Goal: Transaction & Acquisition: Subscribe to service/newsletter

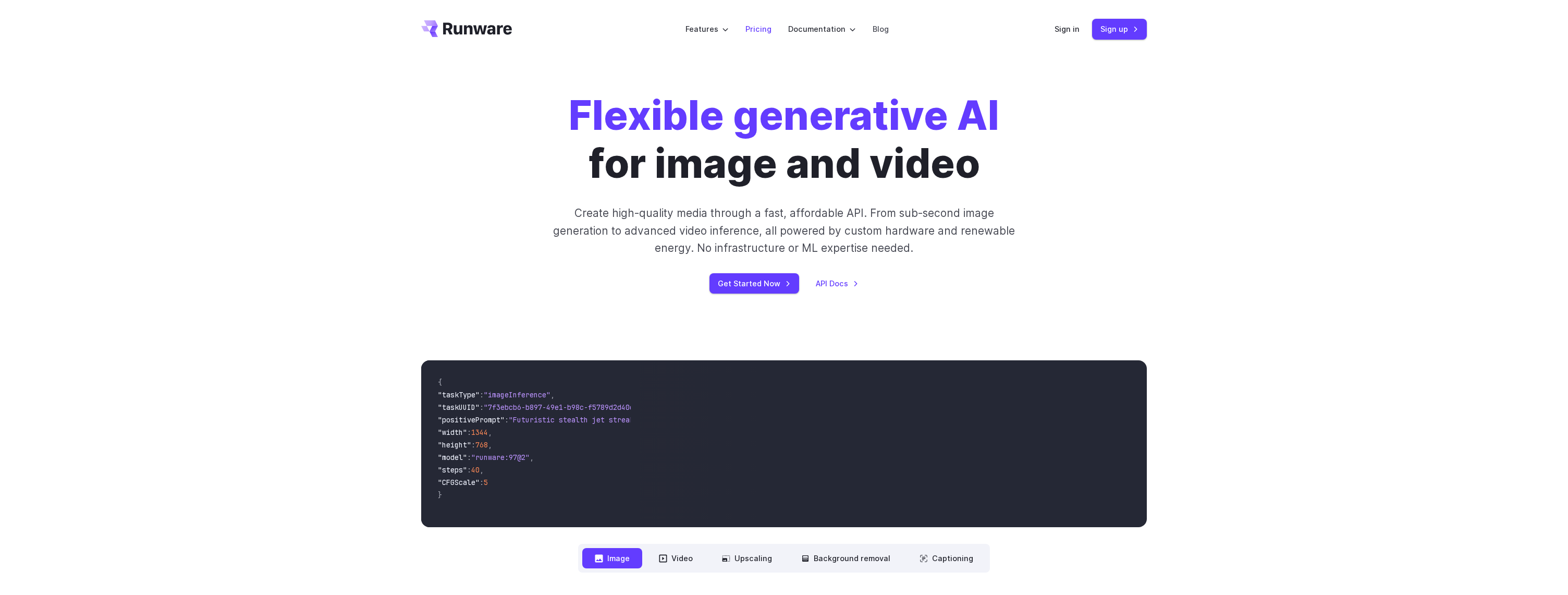
click at [763, 27] on link "Pricing" at bounding box center [758, 29] width 26 height 12
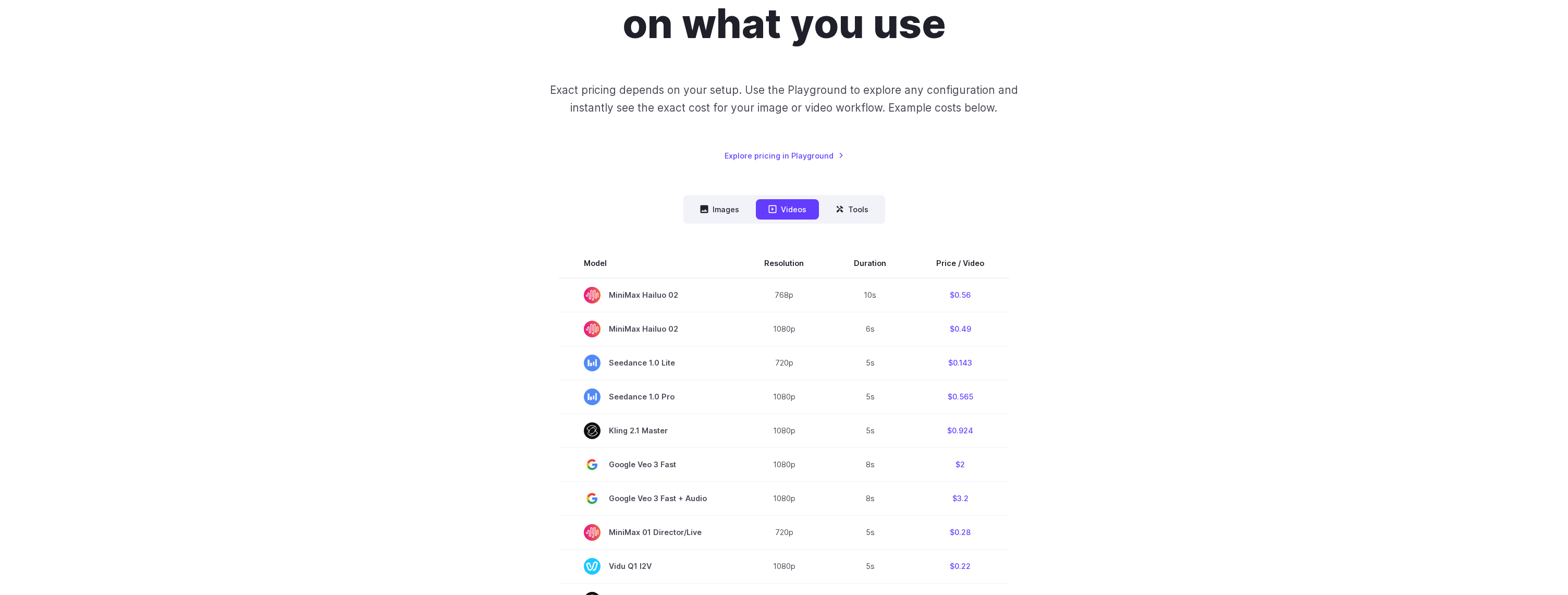
scroll to position [165, 0]
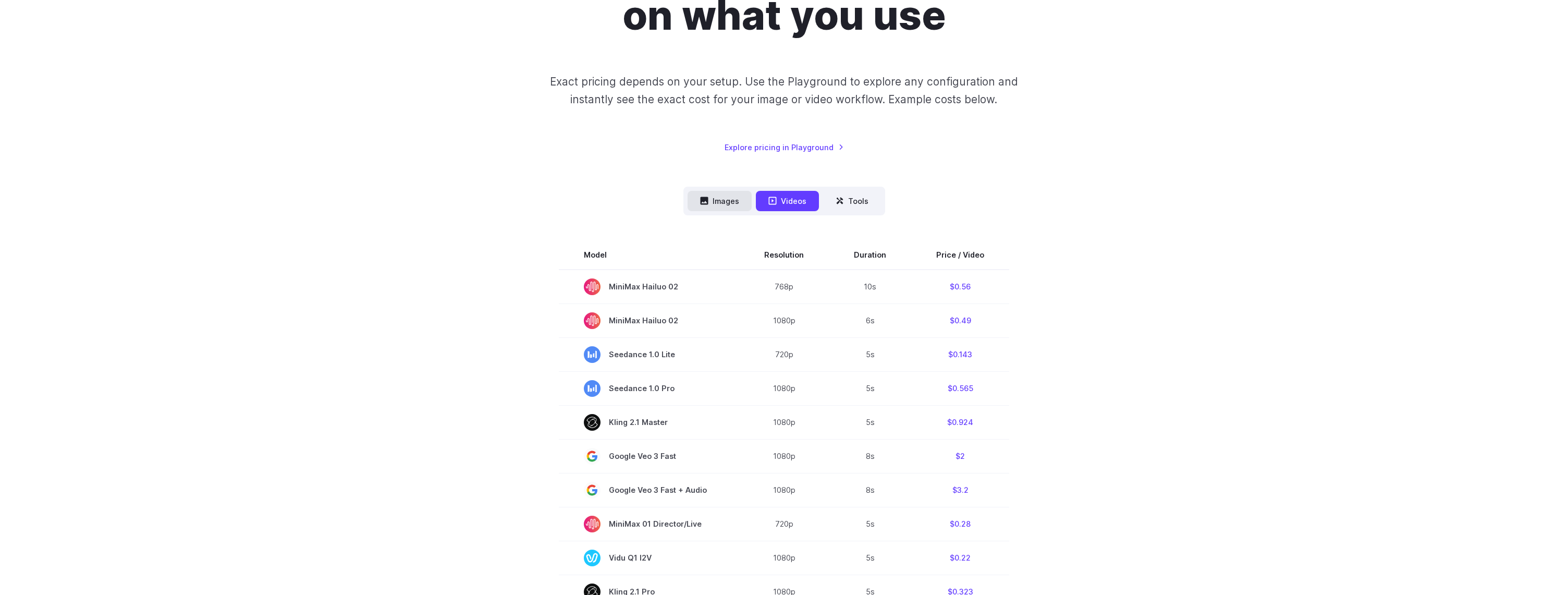
click at [732, 203] on button "Images" at bounding box center [719, 200] width 64 height 20
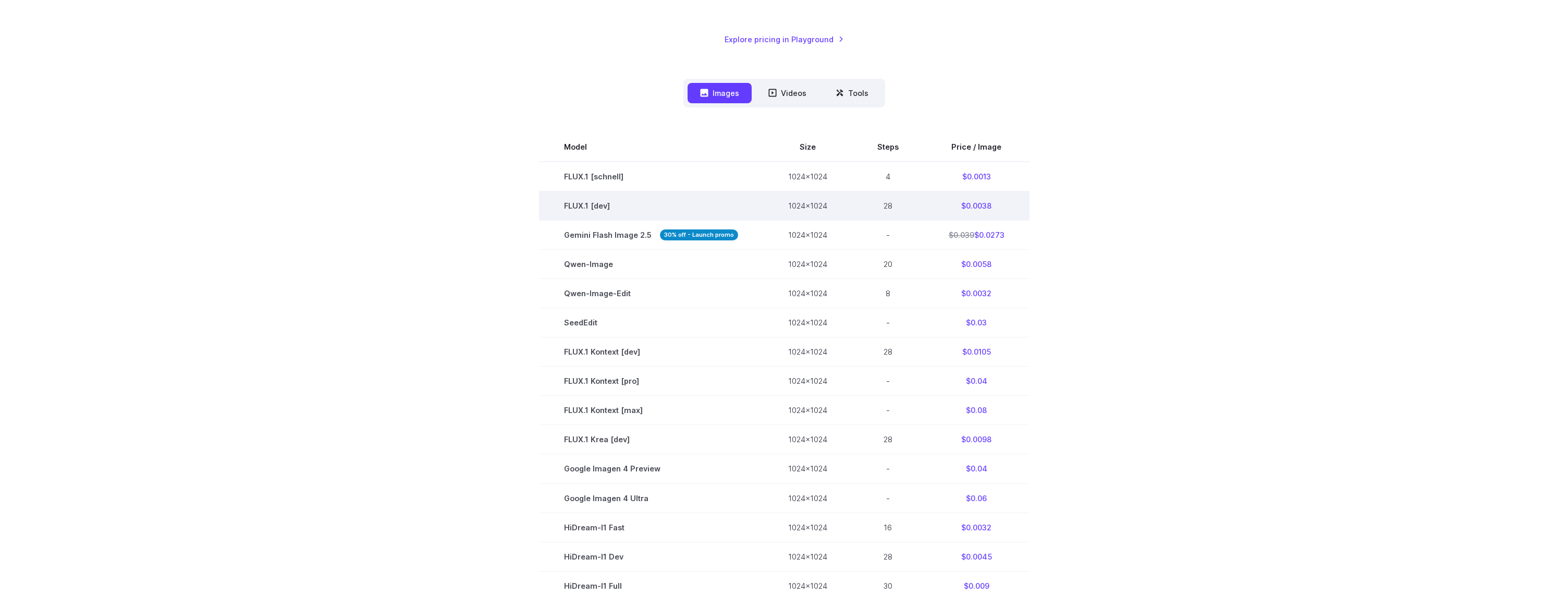
scroll to position [276, 0]
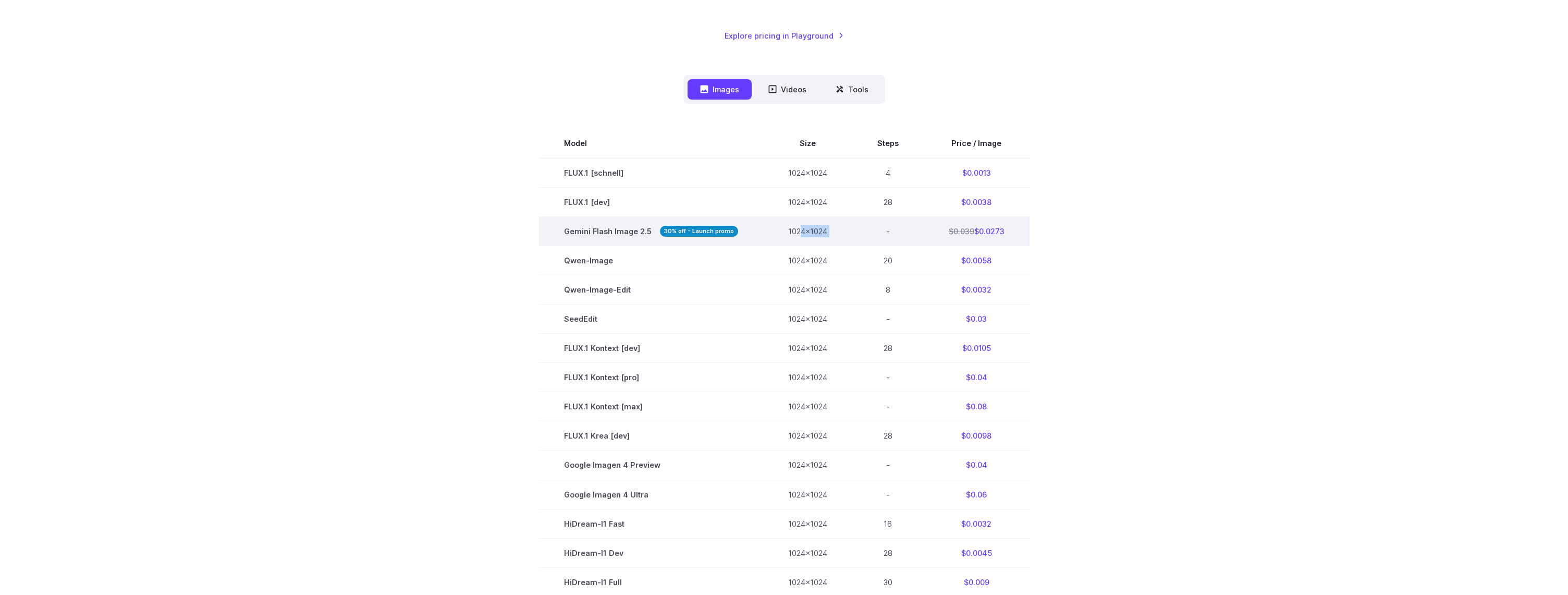
drag, startPoint x: 857, startPoint y: 230, endPoint x: 918, endPoint y: 230, distance: 61.0
click at [878, 231] on tr "Gemini Flash Image 2.5 30% off - Launch promo 1024x1024 - $0.039 $0.0273" at bounding box center [785, 231] width 491 height 29
drag, startPoint x: 947, startPoint y: 231, endPoint x: 1007, endPoint y: 231, distance: 60.0
click at [994, 231] on td "$0.039 $0.0273" at bounding box center [977, 231] width 106 height 29
click at [1007, 231] on td "$0.039 $0.0273" at bounding box center [977, 231] width 106 height 29
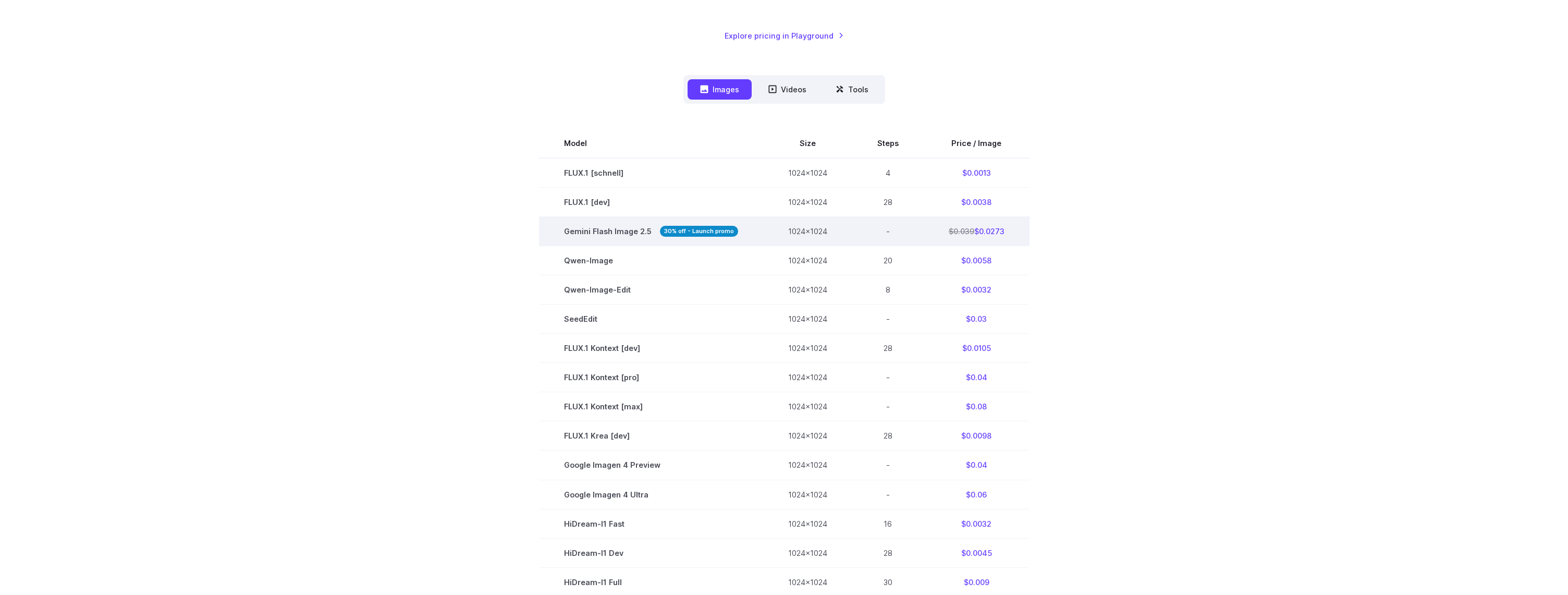
click at [875, 233] on tr "Gemini Flash Image 2.5 30% off - Launch promo 1024x1024 - $0.039 $0.0273" at bounding box center [785, 231] width 491 height 29
click at [710, 234] on strong "30% off - Launch promo" at bounding box center [699, 231] width 78 height 11
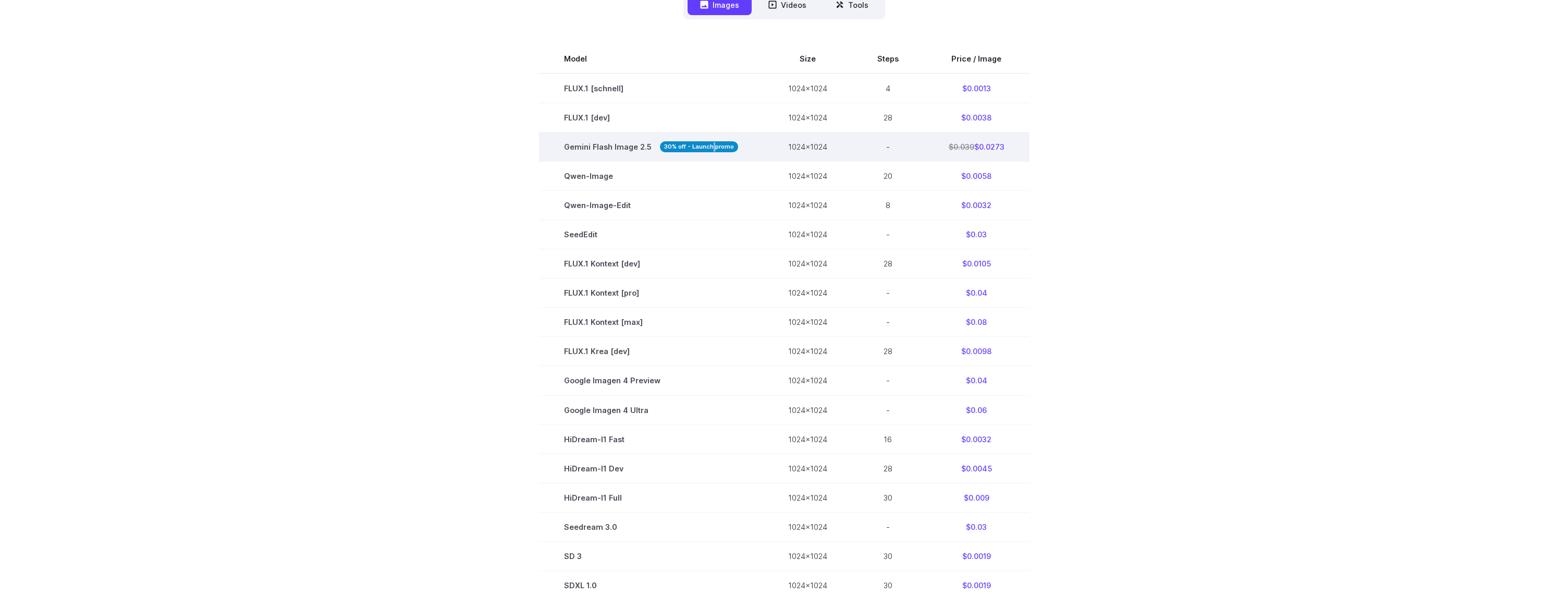
scroll to position [286, 0]
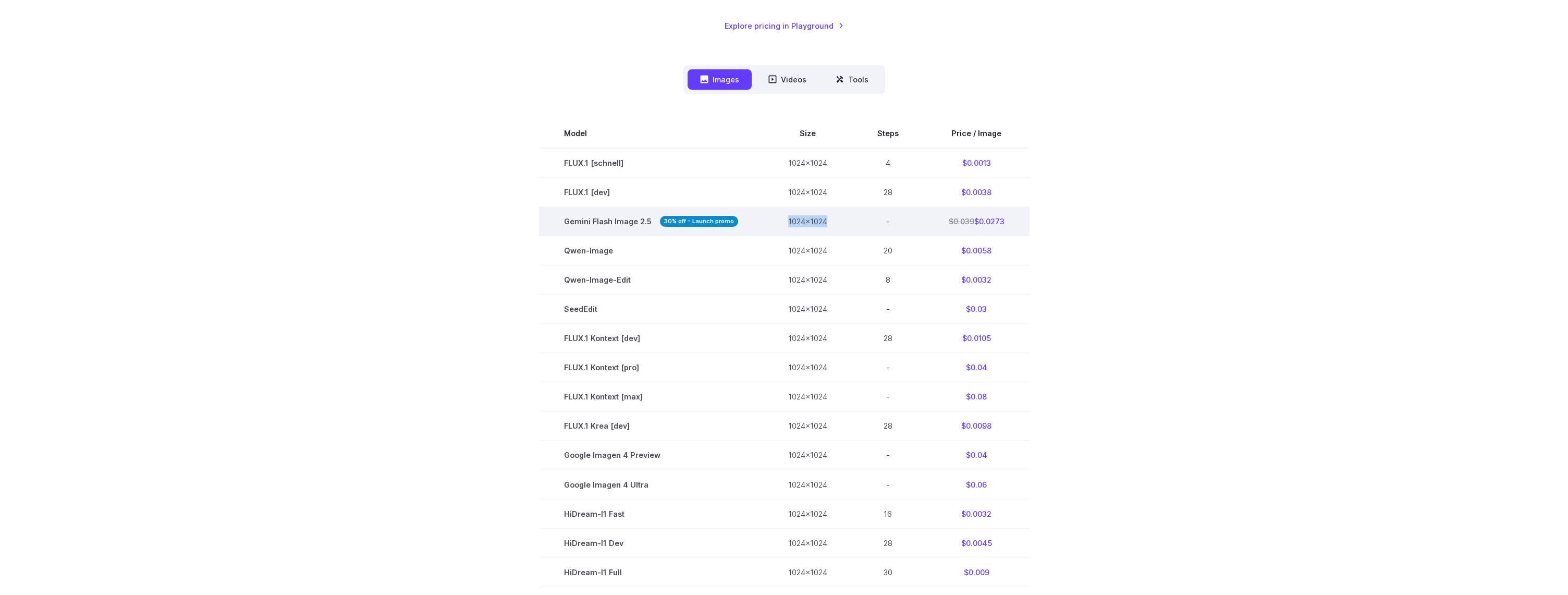
drag, startPoint x: 841, startPoint y: 220, endPoint x: 771, endPoint y: 219, distance: 70.0
click at [771, 219] on td "1024x1024" at bounding box center [808, 222] width 89 height 29
drag, startPoint x: 827, startPoint y: 219, endPoint x: 948, endPoint y: 220, distance: 121.0
click at [922, 219] on tr "Gemini Flash Image 2.5 30% off - Launch promo 1024x1024 - $0.039 $0.0273" at bounding box center [785, 222] width 491 height 29
drag, startPoint x: 947, startPoint y: 219, endPoint x: 887, endPoint y: 228, distance: 60.7
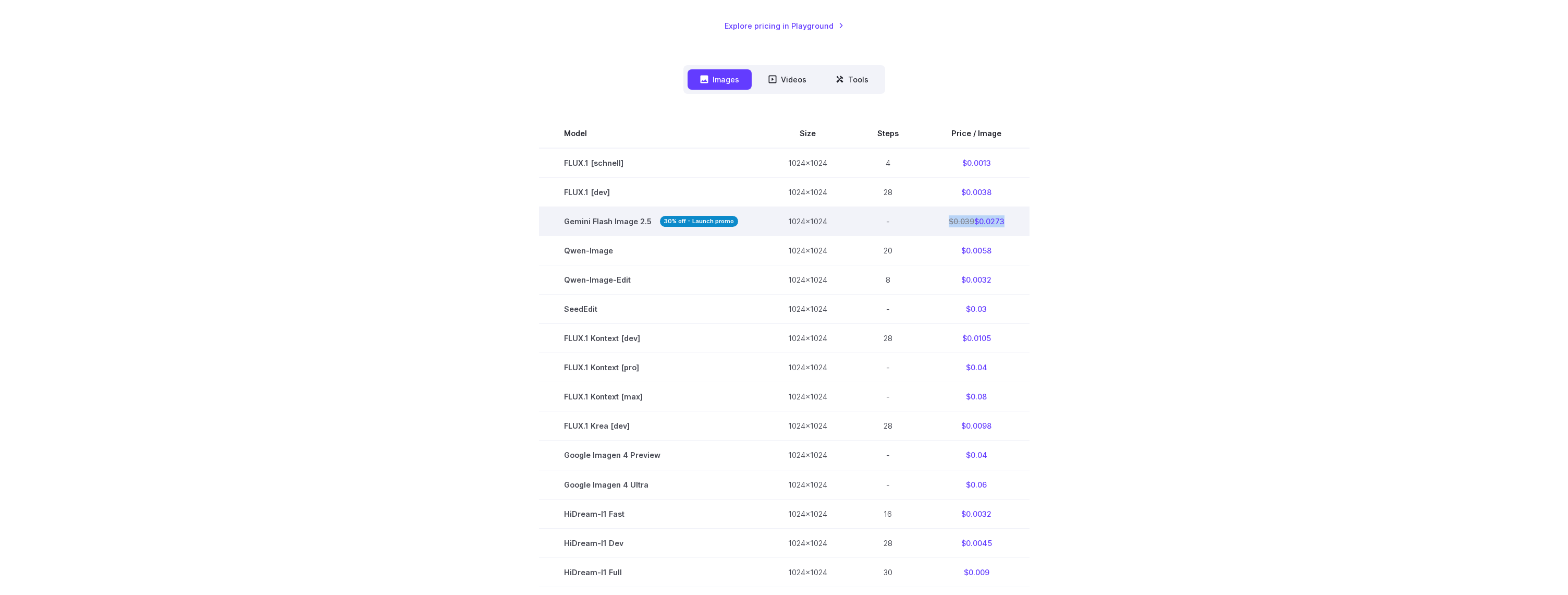
click at [889, 228] on tr "Gemini Flash Image 2.5 30% off - Launch promo 1024x1024 - $0.039 $0.0273" at bounding box center [785, 222] width 491 height 29
drag, startPoint x: 1061, startPoint y: 222, endPoint x: 1114, endPoint y: 224, distance: 53.0
click at [1113, 224] on section "Model Size Steps Price / Image FLUX.1 [schnell] 1024x1024 4 $0.0013 FLUX.1 [dev…" at bounding box center [784, 411] width 726 height 585
click at [779, 88] on button "Videos" at bounding box center [788, 79] width 63 height 20
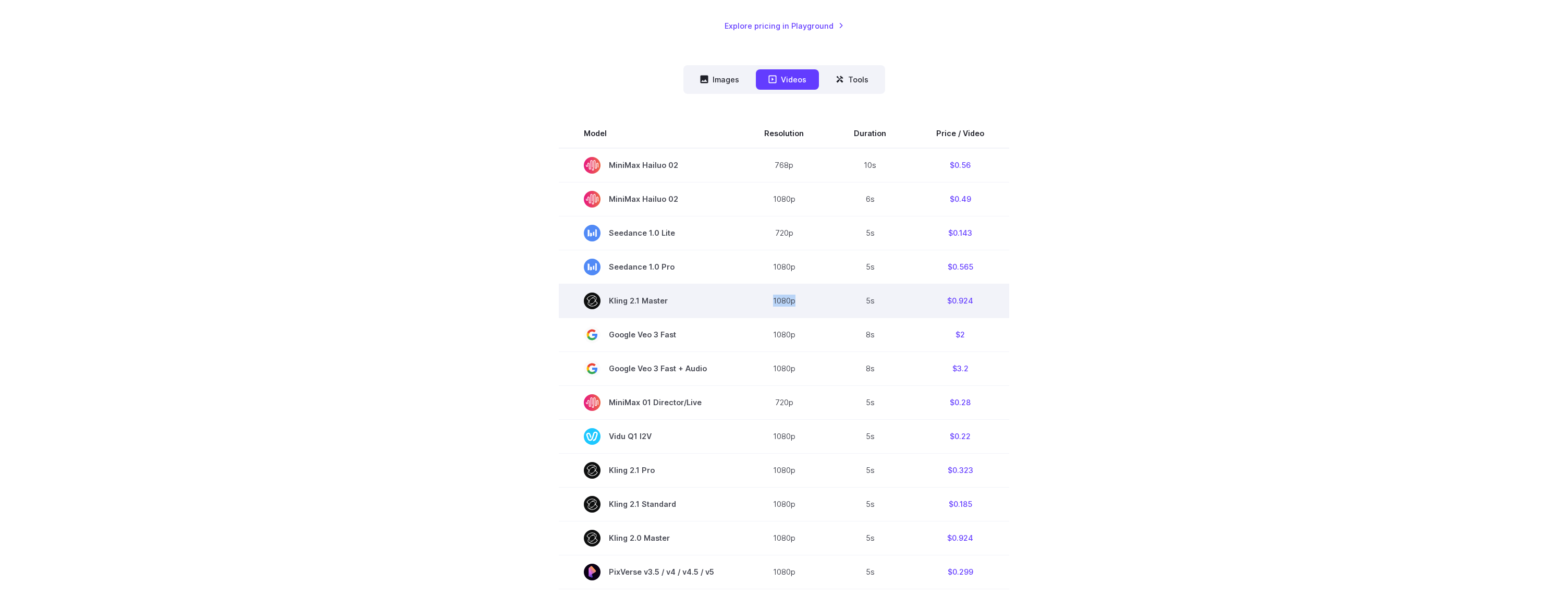
drag, startPoint x: 805, startPoint y: 302, endPoint x: 838, endPoint y: 303, distance: 33.0
click at [824, 303] on td "1080p" at bounding box center [783, 301] width 89 height 34
drag, startPoint x: 986, startPoint y: 303, endPoint x: 912, endPoint y: 300, distance: 74.1
click at [917, 300] on td "$0.924" at bounding box center [960, 301] width 98 height 34
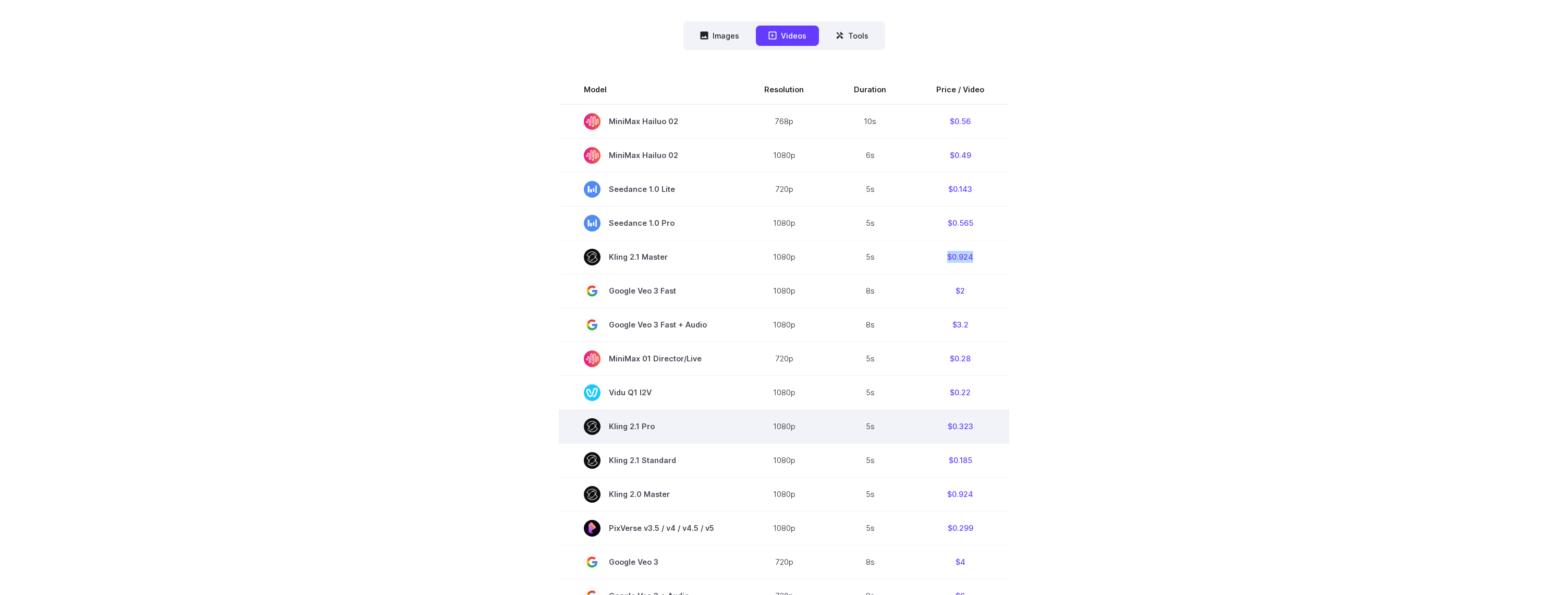
scroll to position [0, 0]
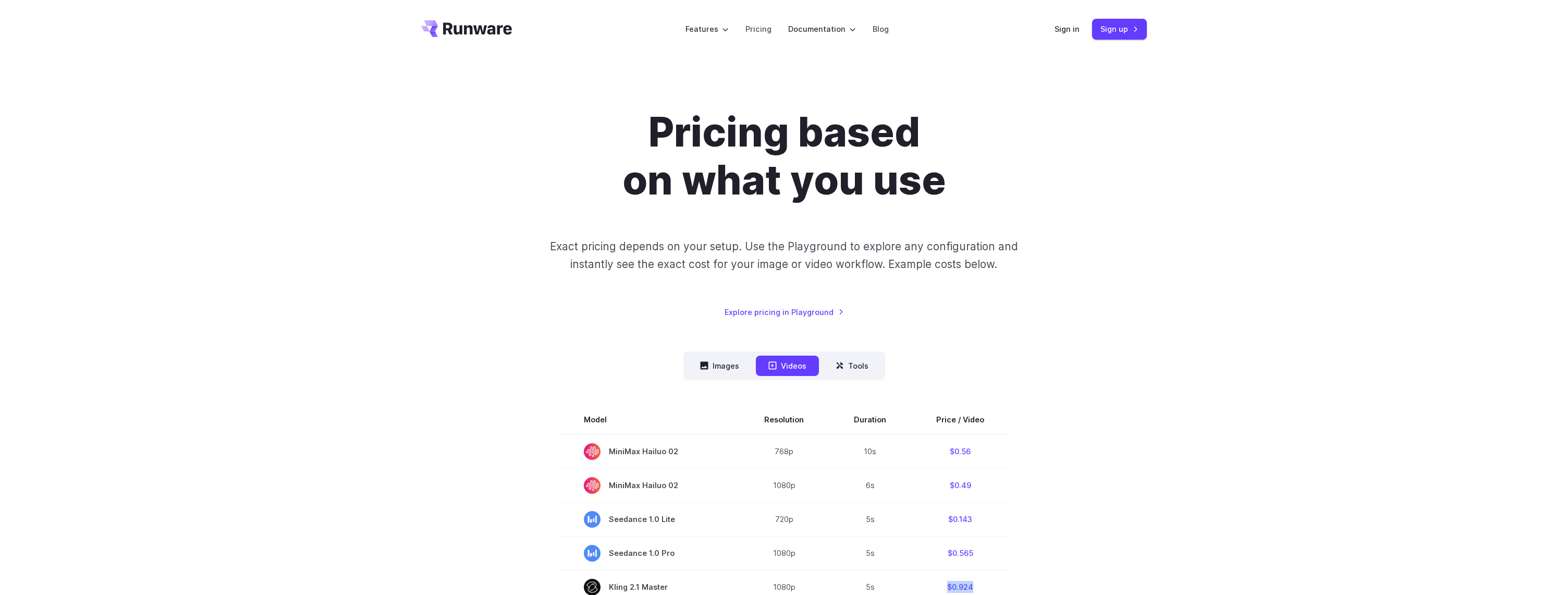
click at [469, 32] on icon "Go to /" at bounding box center [466, 28] width 91 height 16
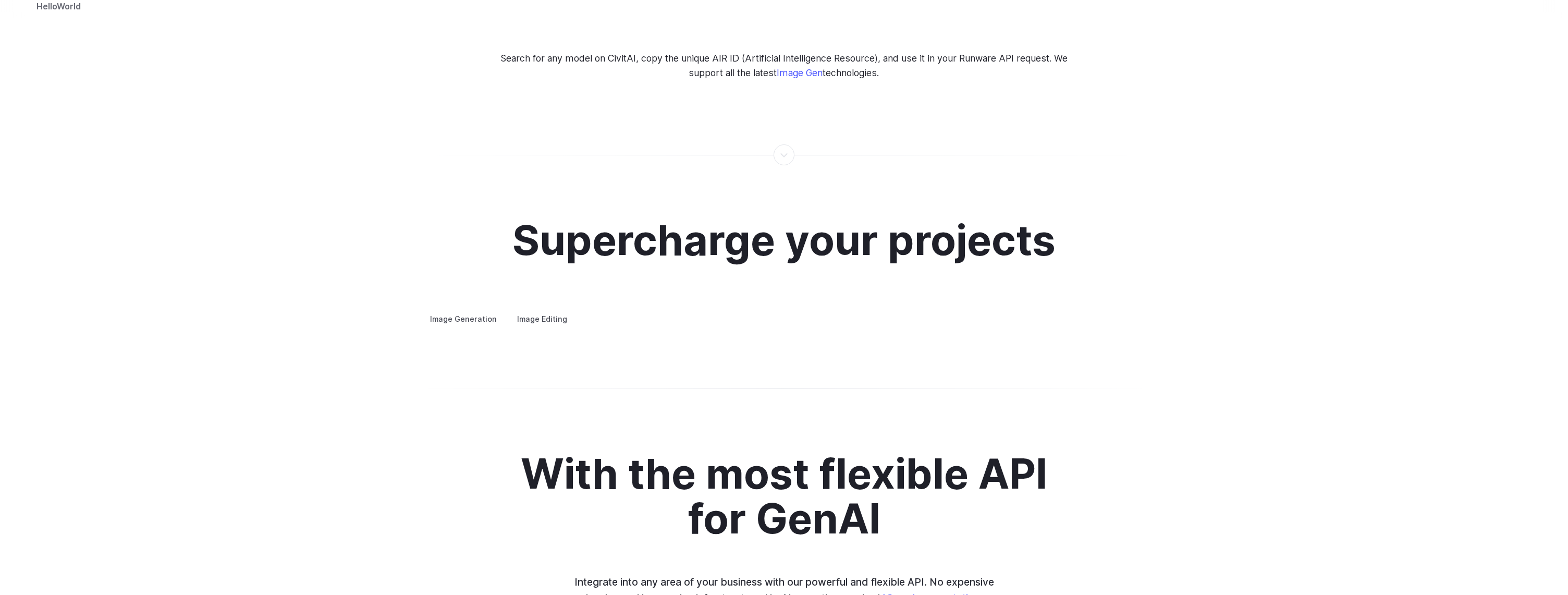
scroll to position [1838, 0]
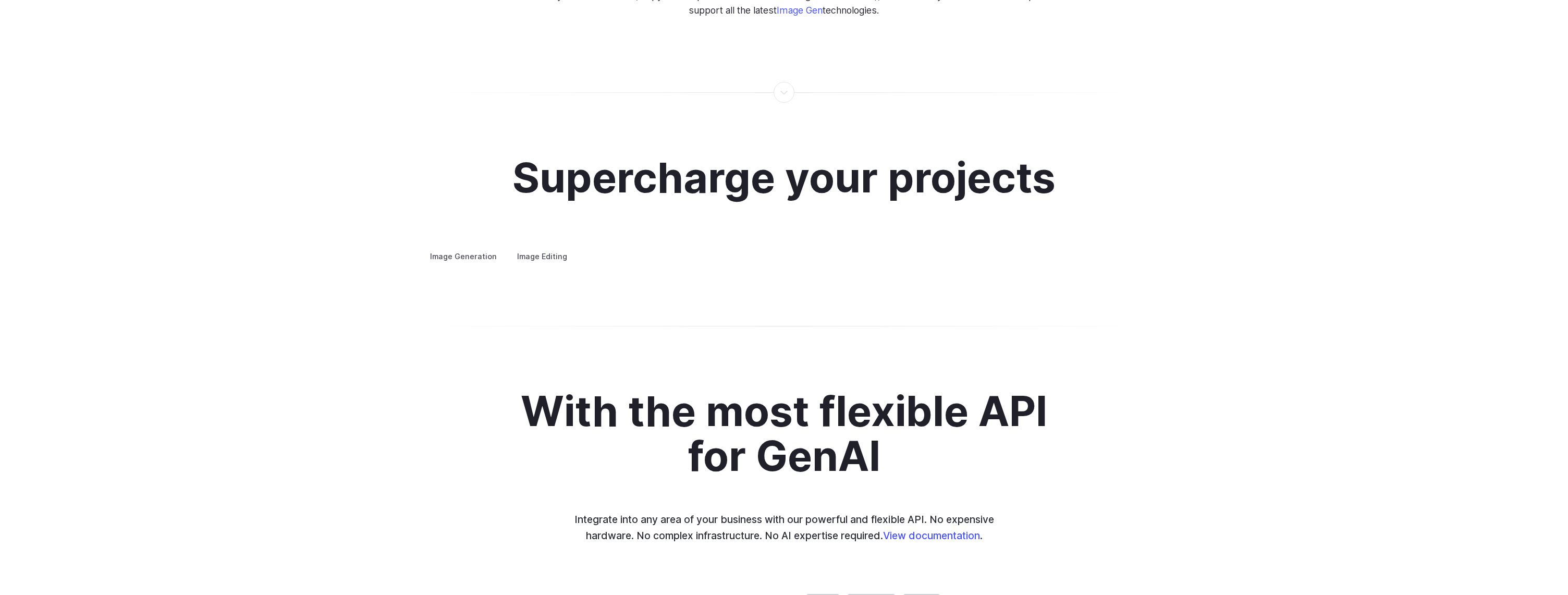
click at [528, 224] on div "Supercharge your projects Image Generation Image Editing Custom avatars Create …" at bounding box center [784, 209] width 726 height 108
click at [532, 247] on label "Image Editing" at bounding box center [542, 256] width 68 height 18
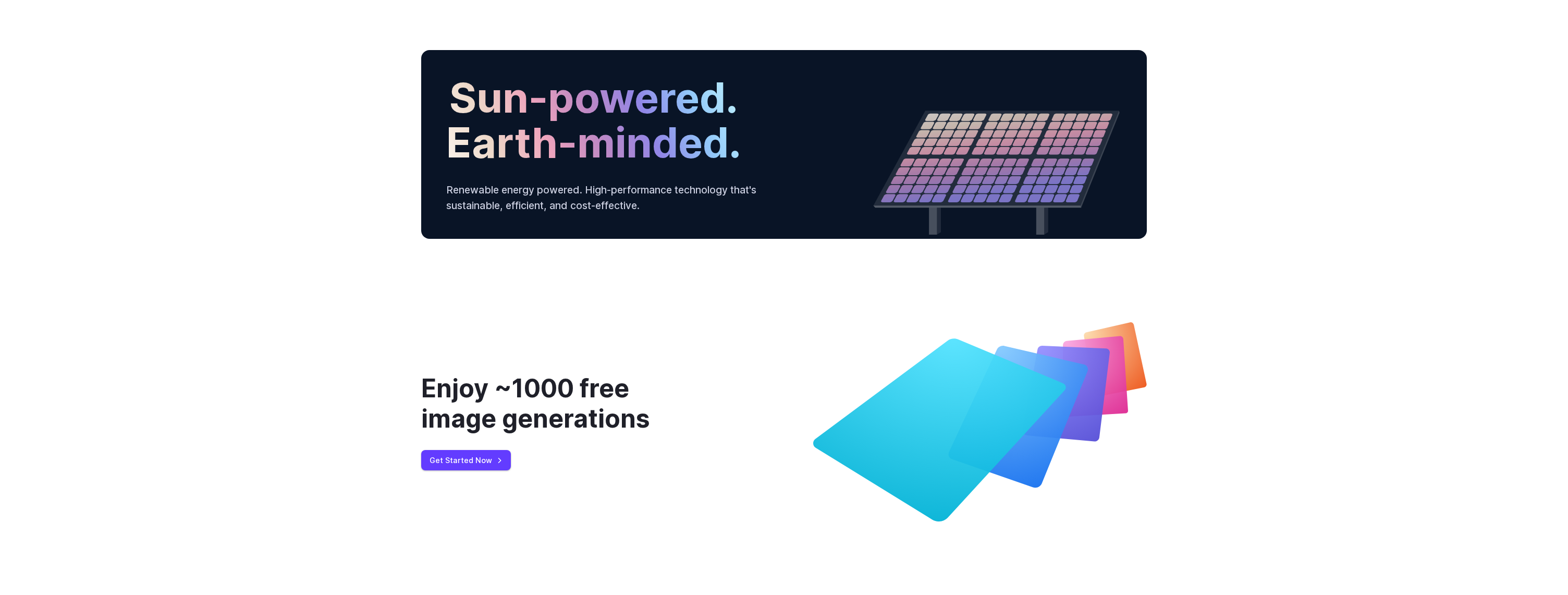
scroll to position [3854, 0]
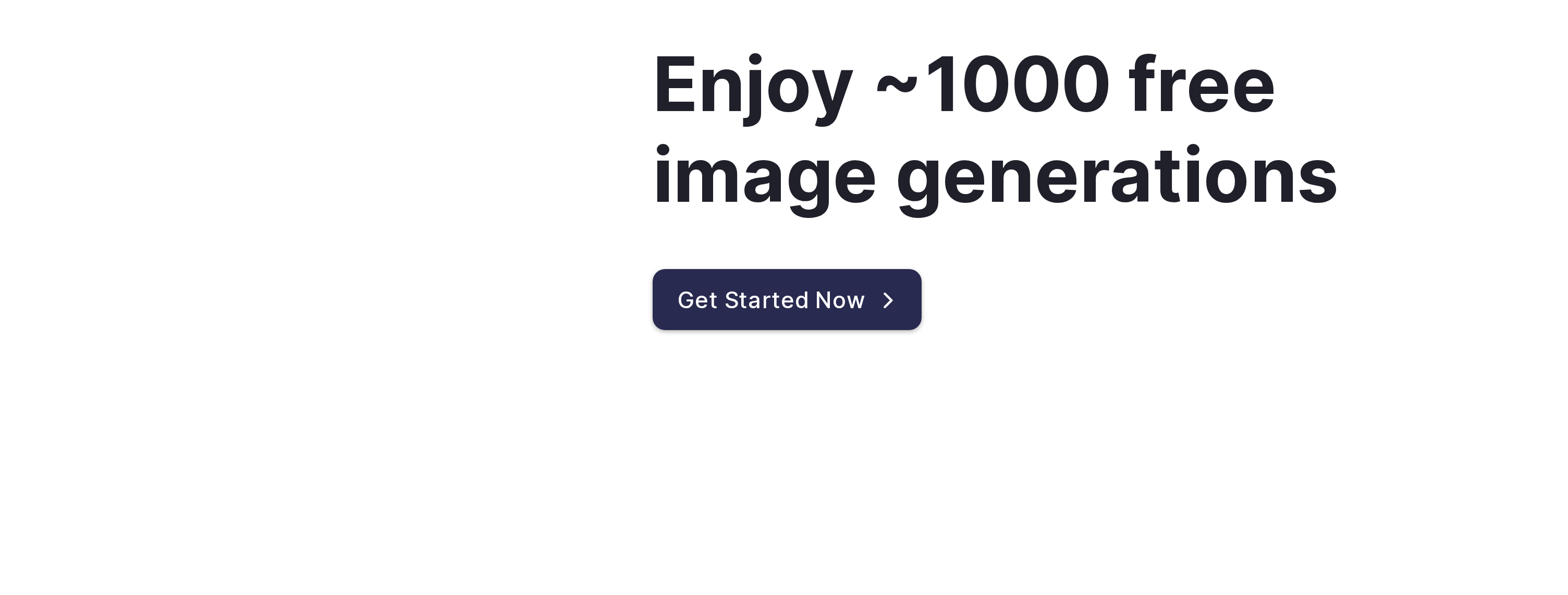
click at [495, 307] on link "Get Started Now" at bounding box center [466, 314] width 89 height 20
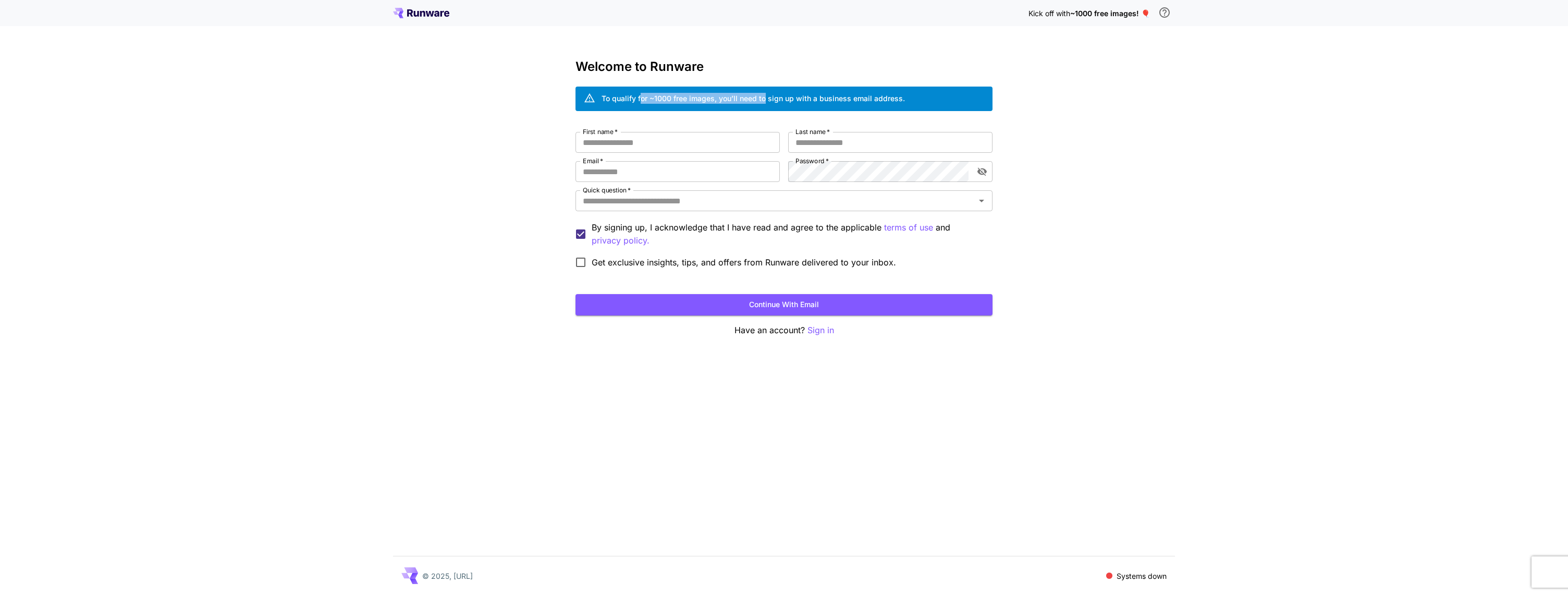
drag, startPoint x: 750, startPoint y: 94, endPoint x: 772, endPoint y: 96, distance: 22.1
click at [771, 96] on div "To qualify for ~1000 free images, you’ll need to sign up with a business email …" at bounding box center [753, 98] width 303 height 11
drag, startPoint x: 814, startPoint y: 96, endPoint x: 945, endPoint y: 96, distance: 131.0
click at [944, 96] on div "To qualify for ~1000 free images, you’ll need to sign up with a business email …" at bounding box center [783, 99] width 417 height 24
click at [729, 201] on input "Quick question   *" at bounding box center [775, 201] width 394 height 15
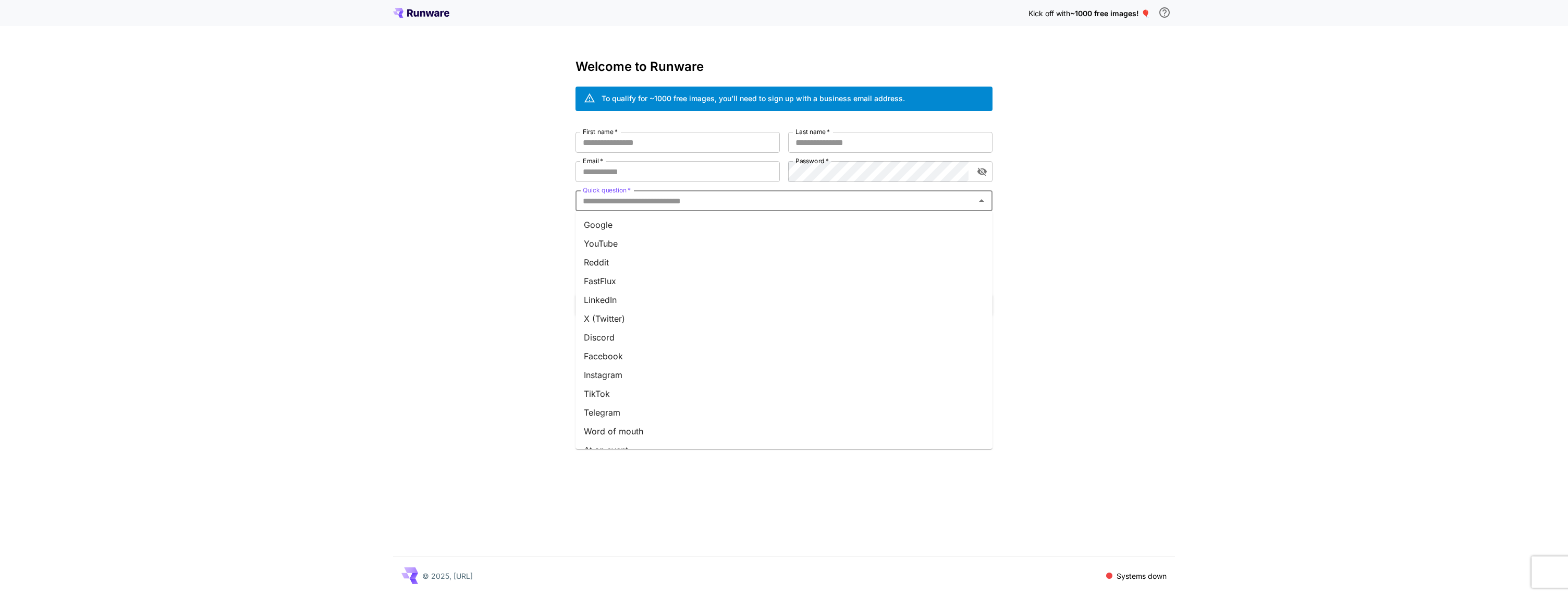
click at [1130, 221] on div "Kick off with ~1000 free images! 🎈 Welcome to Runware To qualify for ~1000 free…" at bounding box center [784, 297] width 1568 height 595
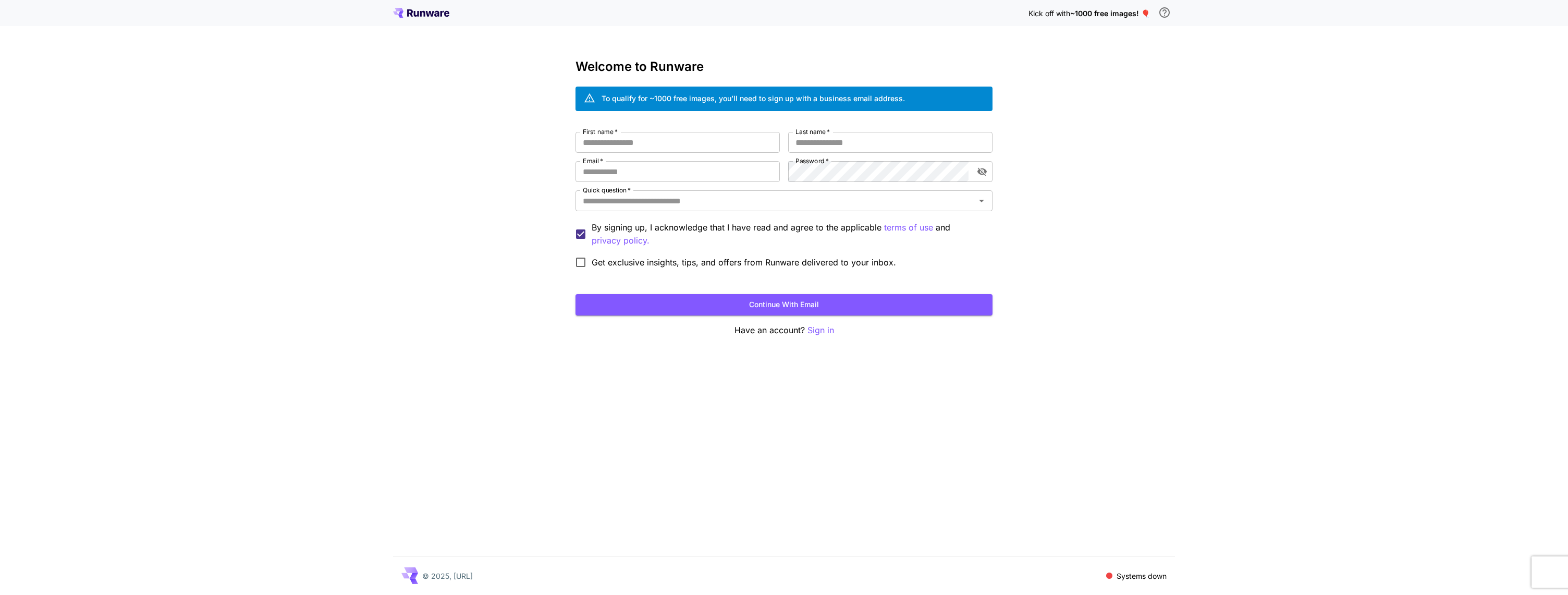
click at [1150, 579] on p "Systems down" at bounding box center [1141, 576] width 50 height 11
click at [1121, 578] on p "Systems down" at bounding box center [1141, 576] width 50 height 11
drag, startPoint x: 1109, startPoint y: 577, endPoint x: 1141, endPoint y: 254, distance: 324.6
click at [1113, 565] on div "© 2025, Runware.ai Systems down" at bounding box center [784, 576] width 782 height 38
click at [404, 17] on icon at bounding box center [421, 13] width 56 height 10
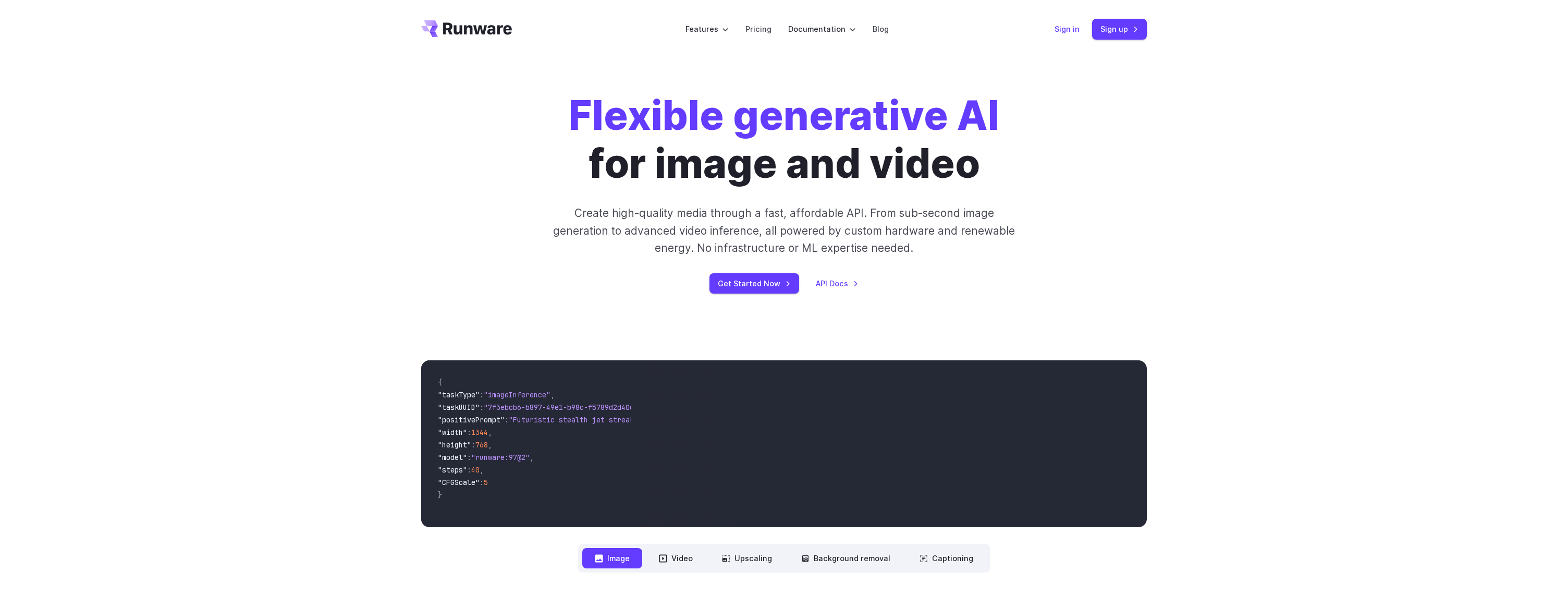
click at [1073, 26] on link "Sign in" at bounding box center [1066, 29] width 25 height 12
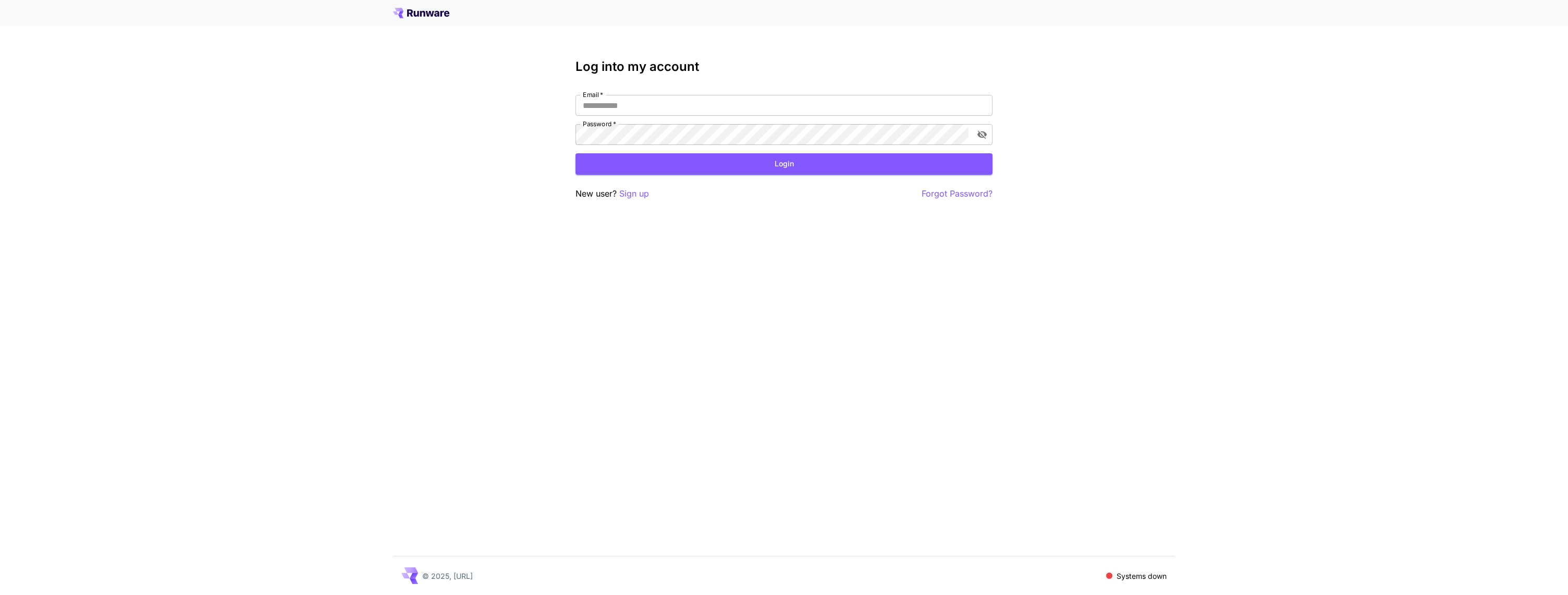
drag, startPoint x: 1073, startPoint y: 573, endPoint x: 1120, endPoint y: 572, distance: 47.0
click at [1113, 572] on div "© 2025, Runware.ai Systems down" at bounding box center [784, 576] width 782 height 38
drag, startPoint x: 1156, startPoint y: 574, endPoint x: 1164, endPoint y: 575, distance: 8.1
click at [1164, 575] on p "Systems down" at bounding box center [1141, 576] width 50 height 11
